Goal: Information Seeking & Learning: Understand process/instructions

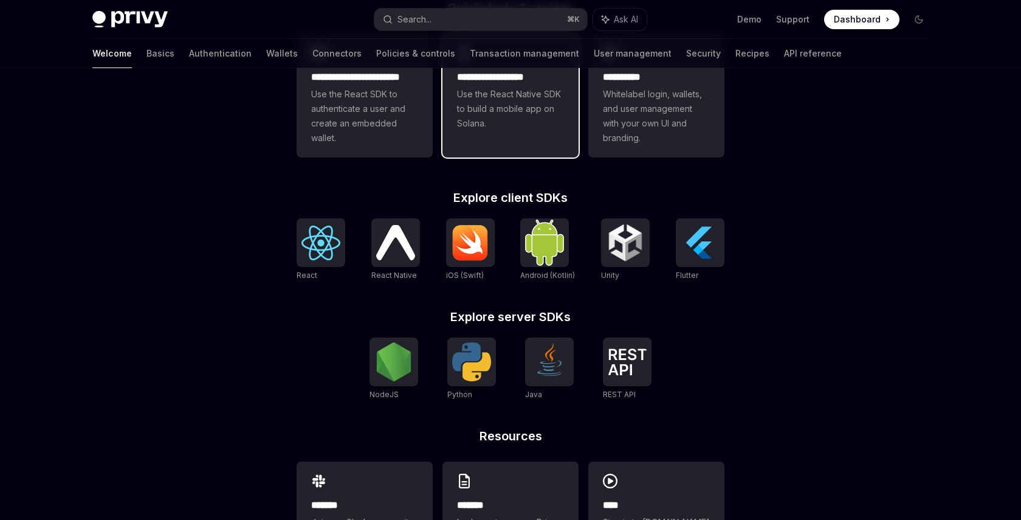
scroll to position [408, 0]
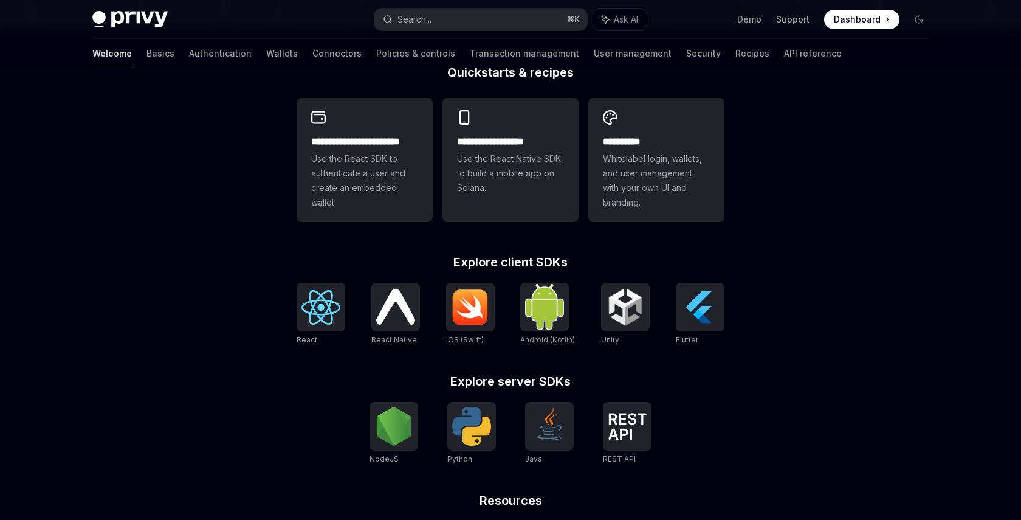
scroll to position [328, 0]
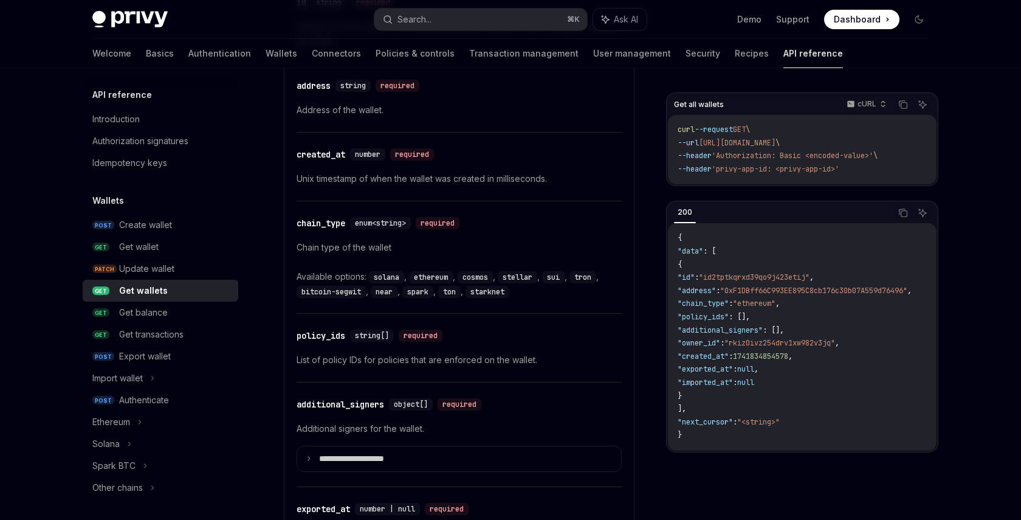
scroll to position [914, 0]
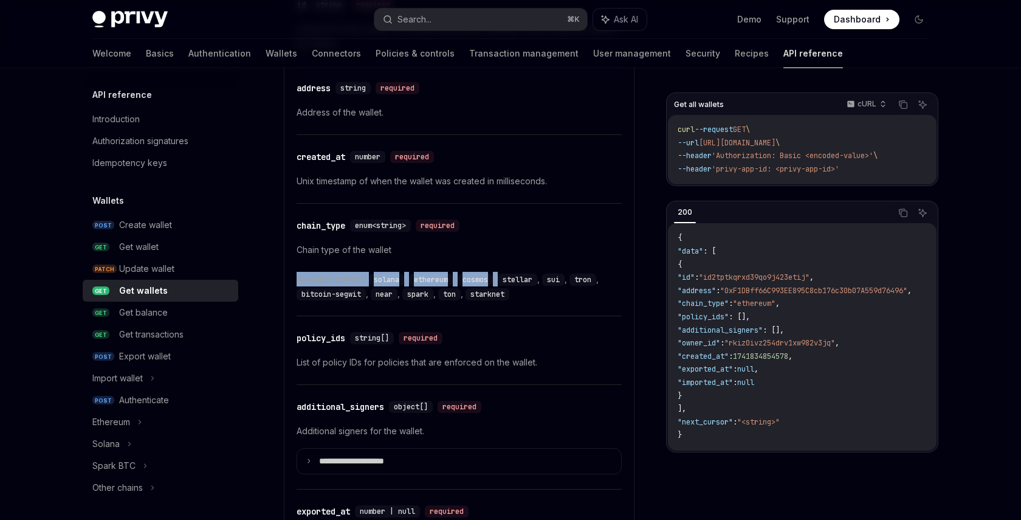
drag, startPoint x: 501, startPoint y: 272, endPoint x: 473, endPoint y: 266, distance: 28.7
click at [475, 266] on div "Chain type of the wallet Available options: solana , ethereum , cosmos , stella…" at bounding box center [459, 272] width 325 height 58
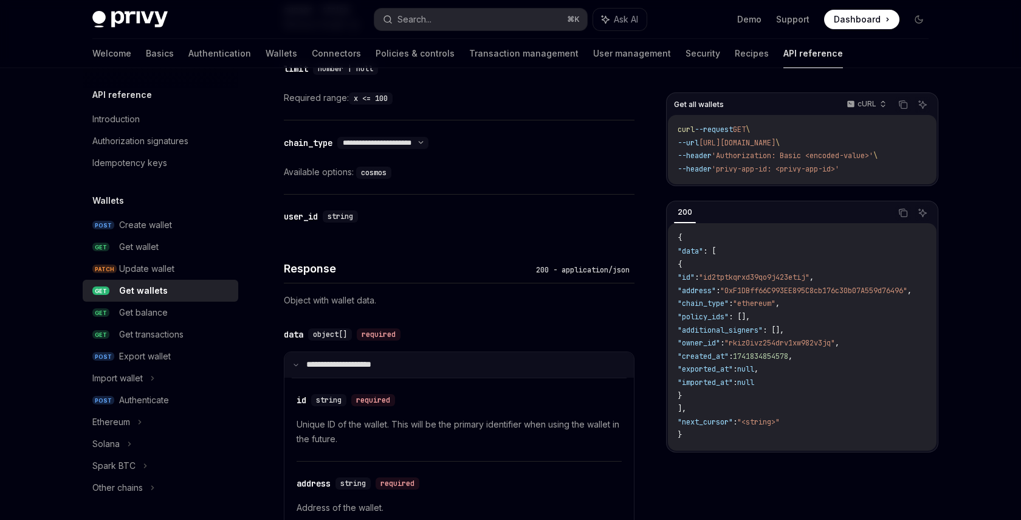
scroll to position [517, 0]
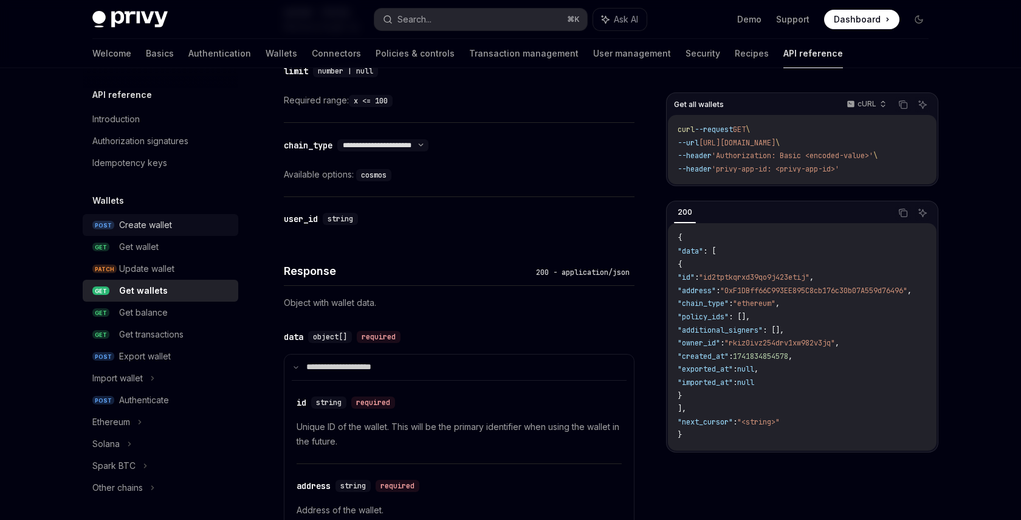
click at [170, 232] on div "Create wallet" at bounding box center [145, 225] width 53 height 15
type textarea "*"
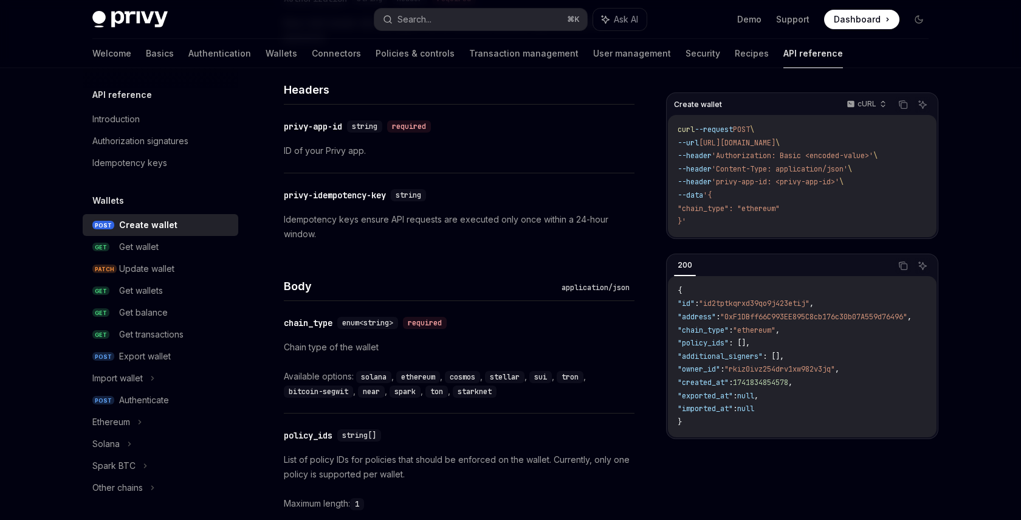
scroll to position [287, 0]
click at [360, 384] on code "solana" at bounding box center [373, 379] width 35 height 12
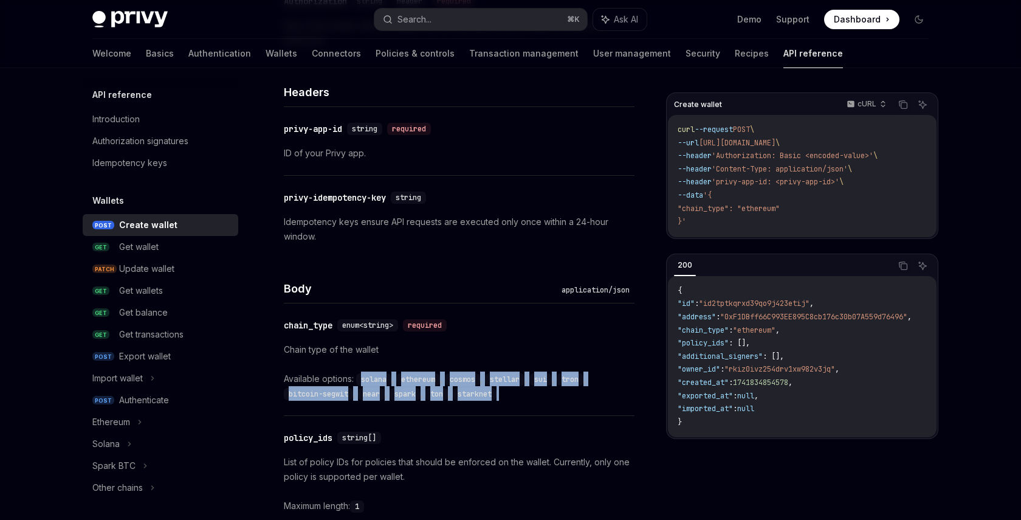
drag, startPoint x: 360, startPoint y: 384, endPoint x: 531, endPoint y: 405, distance: 172.1
click at [531, 405] on div "​ chain_type enum<string> required Chain type of the wallet Available options: …" at bounding box center [459, 359] width 351 height 112
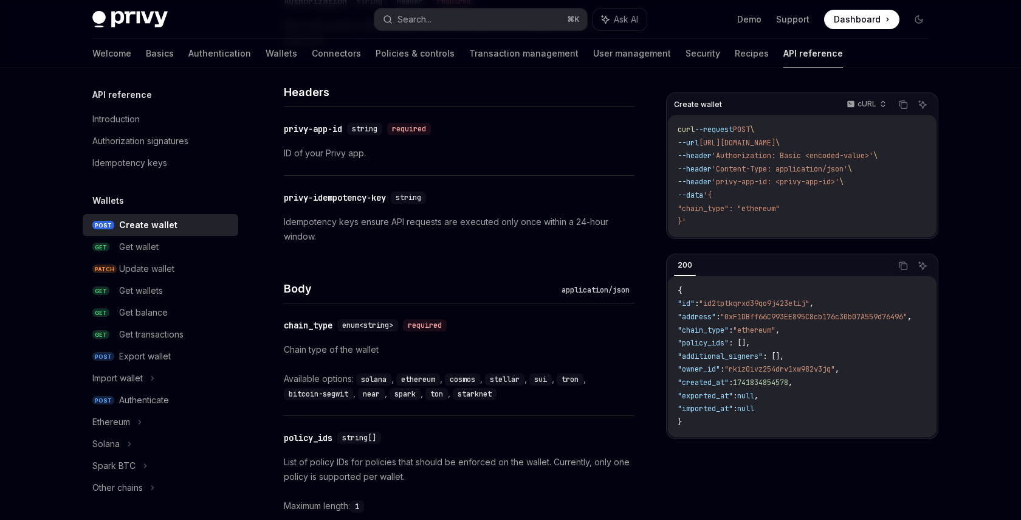
click at [531, 405] on div "​ chain_type enum<string> required Chain type of the wallet Available options: …" at bounding box center [459, 359] width 351 height 112
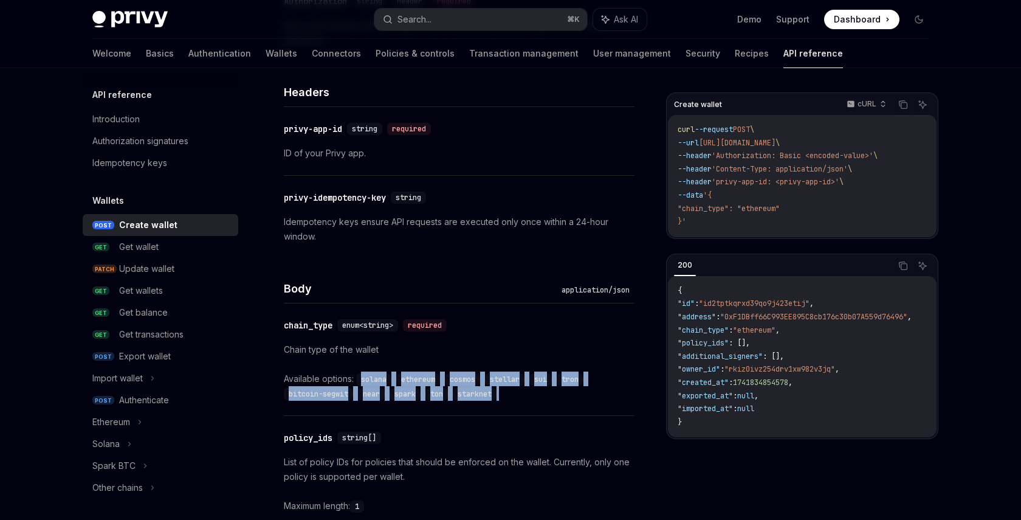
drag, startPoint x: 531, startPoint y: 405, endPoint x: 367, endPoint y: 382, distance: 165.7
click at [367, 382] on div "​ chain_type enum<string> required Chain type of the wallet Available options: …" at bounding box center [459, 359] width 351 height 112
click at [366, 382] on code "solana" at bounding box center [373, 379] width 35 height 12
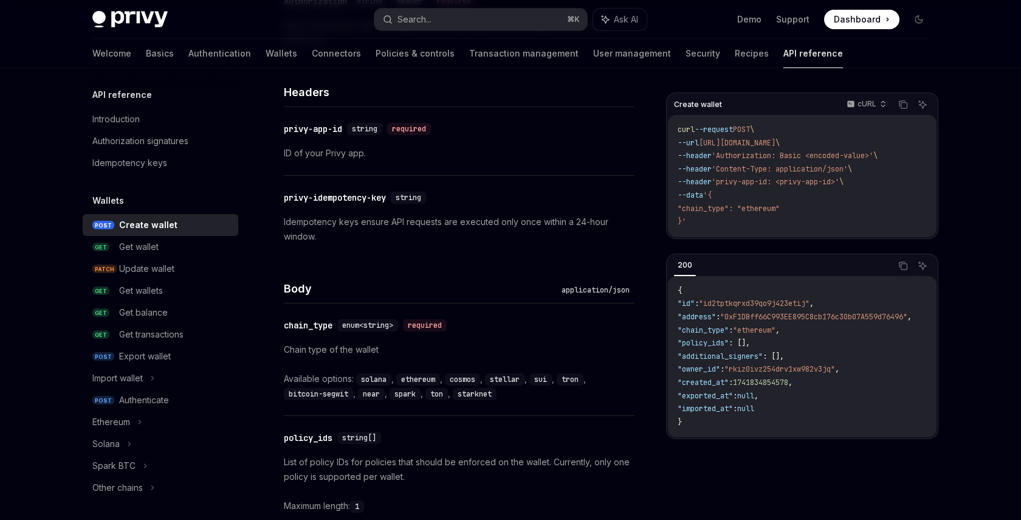
click at [366, 382] on code "solana" at bounding box center [373, 379] width 35 height 12
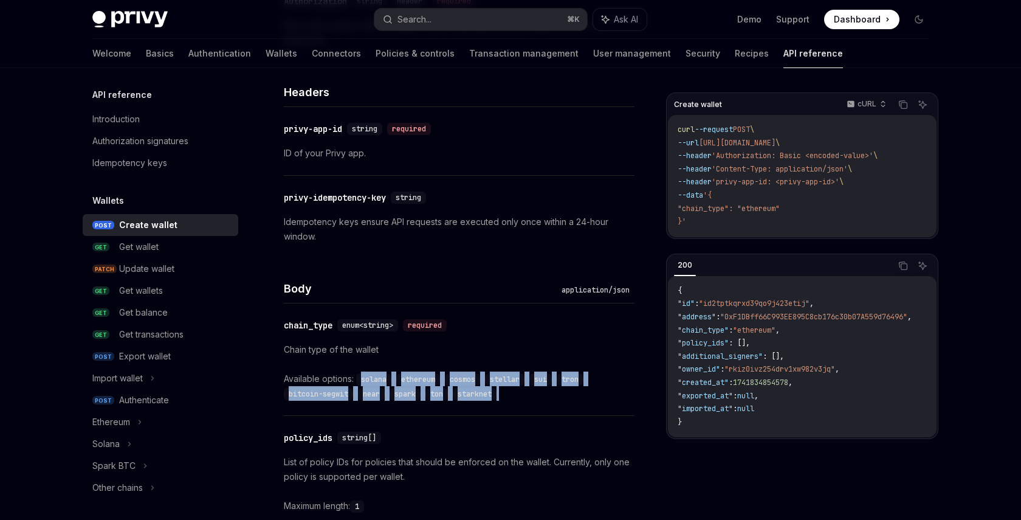
drag, startPoint x: 366, startPoint y: 382, endPoint x: 501, endPoint y: 391, distance: 135.2
click at [501, 391] on div "Available options: solana , ethereum , cosmos , stellar , sui , tron , bitcoin-…" at bounding box center [459, 385] width 351 height 29
click at [499, 391] on div "starknet" at bounding box center [476, 393] width 46 height 15
